Goal: Transaction & Acquisition: Purchase product/service

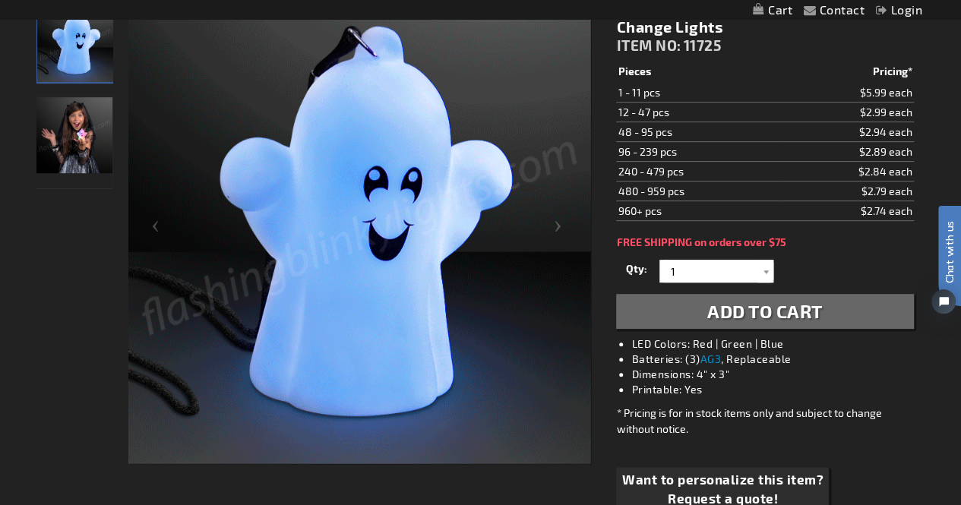
scroll to position [230, 0]
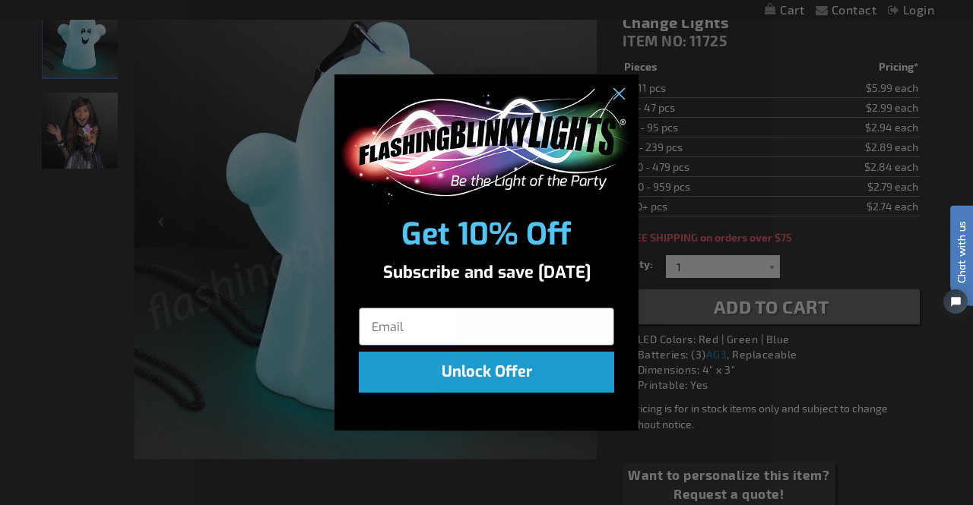
drag, startPoint x: 1894, startPoint y: 211, endPoint x: 950, endPoint y: 153, distance: 945.7
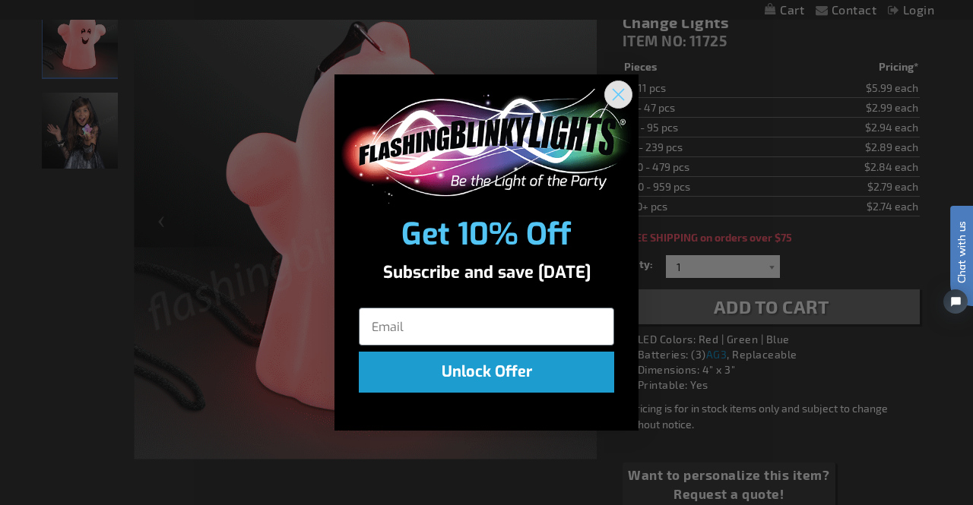
click at [617, 95] on icon "Close dialog" at bounding box center [618, 95] width 11 height 11
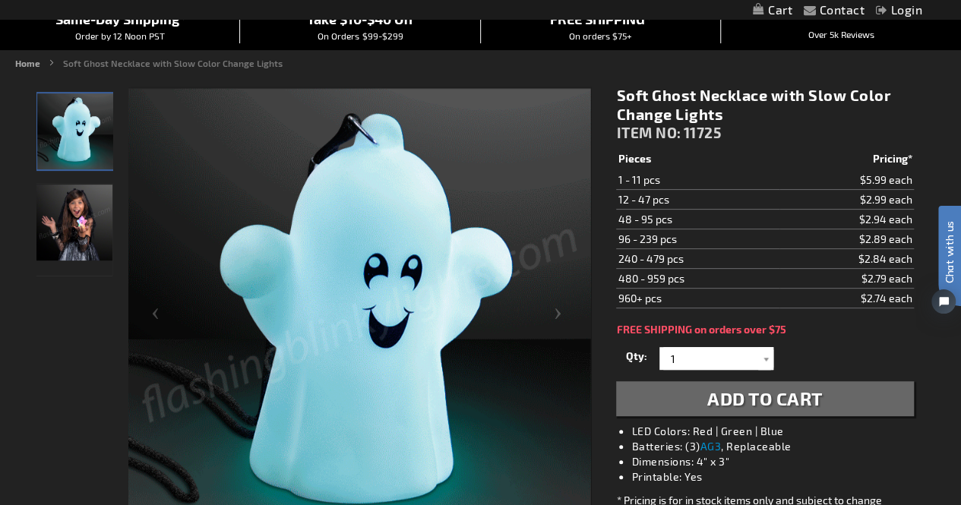
scroll to position [0, 0]
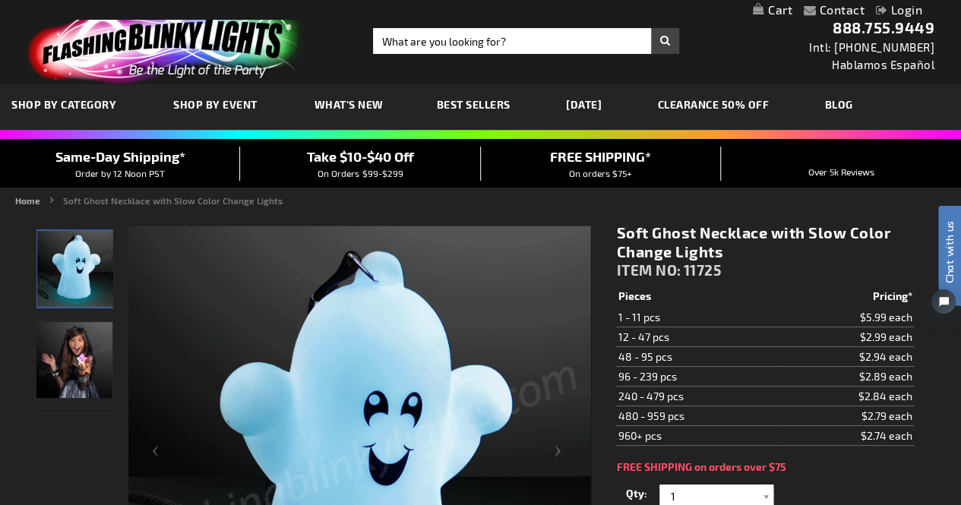
click at [734, 107] on link "CLEARANCE 50% OFF" at bounding box center [714, 104] width 135 height 51
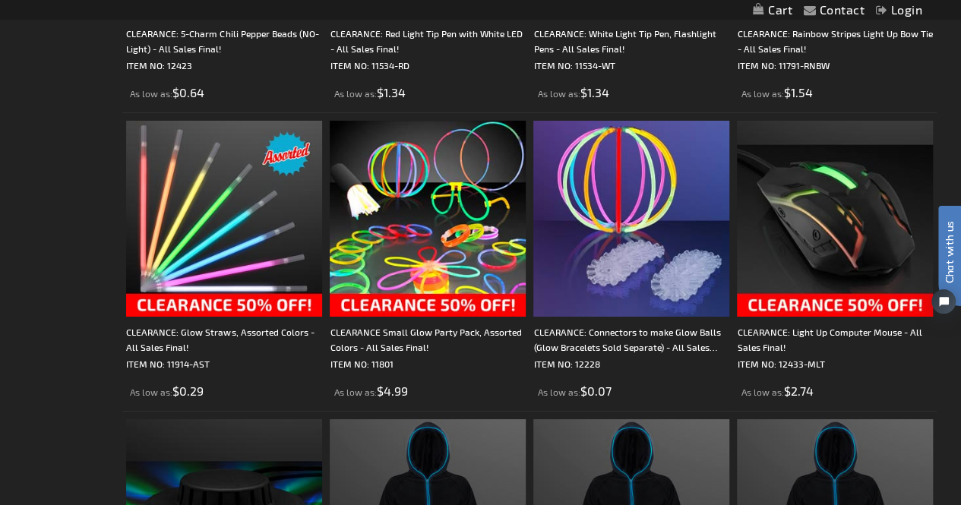
scroll to position [2588, 0]
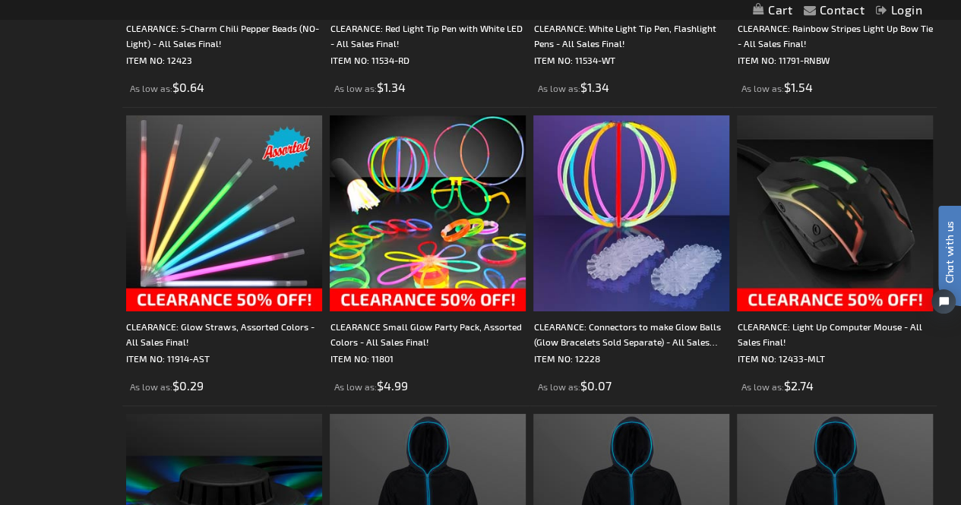
drag, startPoint x: 920, startPoint y: 259, endPoint x: 918, endPoint y: 314, distance: 54.8
click at [916, 324] on html "Chat with us" at bounding box center [939, 252] width 46 height 266
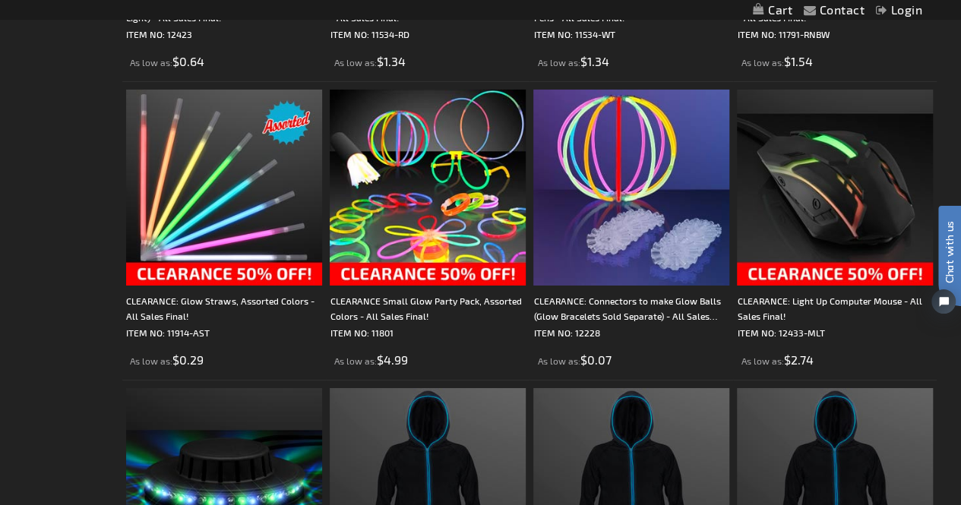
scroll to position [2629, 0]
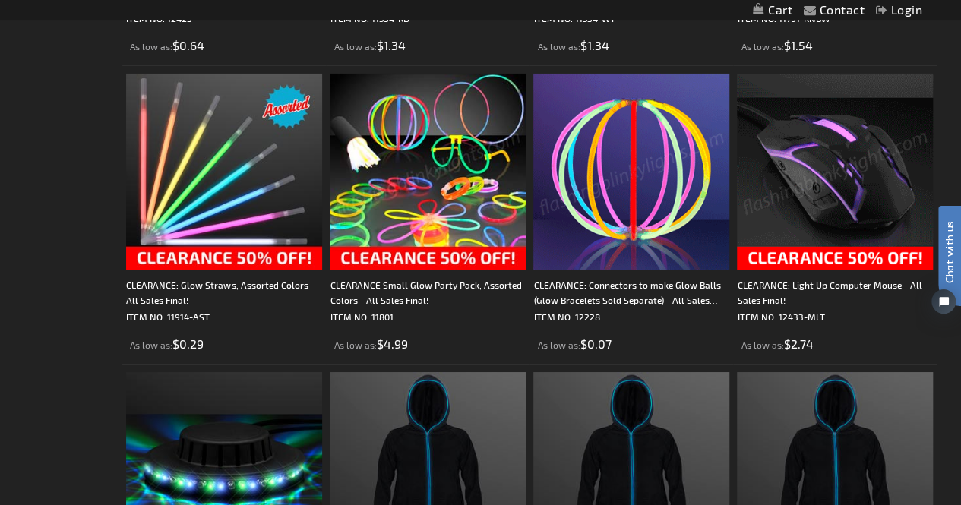
click at [423, 228] on img at bounding box center [428, 172] width 196 height 196
